Goal: Transaction & Acquisition: Purchase product/service

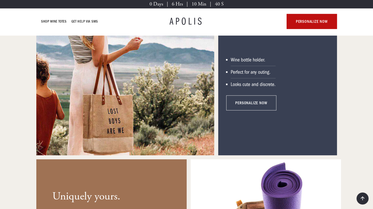
scroll to position [664, 0]
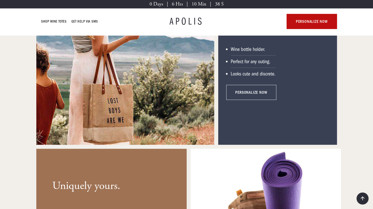
click at [239, 90] on link "personalize now" at bounding box center [251, 92] width 50 height 15
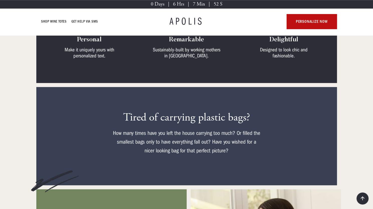
scroll to position [158, 0]
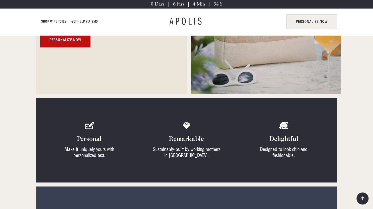
click at [304, 22] on link "personalize now" at bounding box center [311, 21] width 50 height 15
